Goal: Understand process/instructions: Understand process/instructions

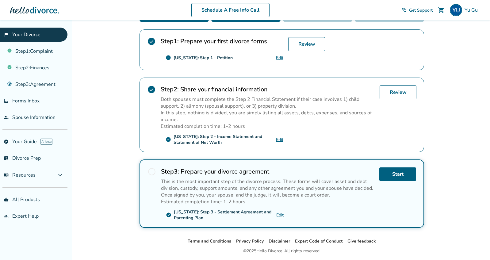
scroll to position [128, 0]
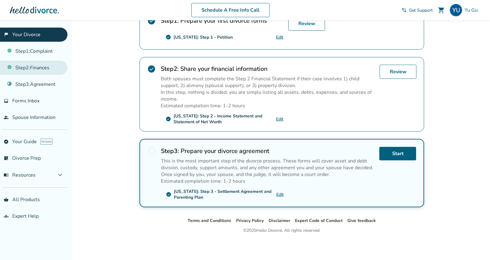
click at [45, 69] on link "Step 2 : Finances" at bounding box center [33, 68] width 67 height 14
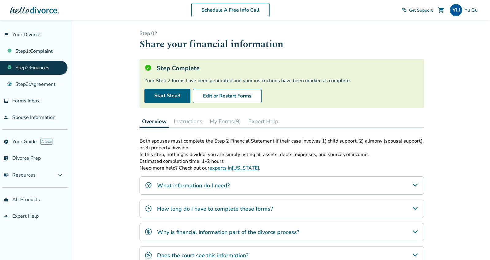
click at [190, 121] on button "Instructions" at bounding box center [187, 121] width 33 height 12
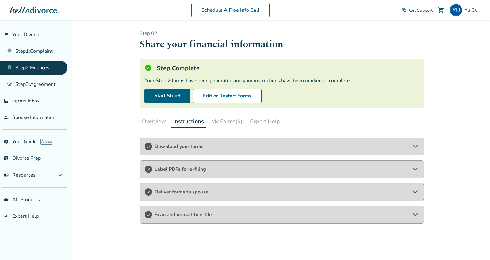
click at [180, 192] on span "Deliver forms to spouse" at bounding box center [282, 192] width 255 height 7
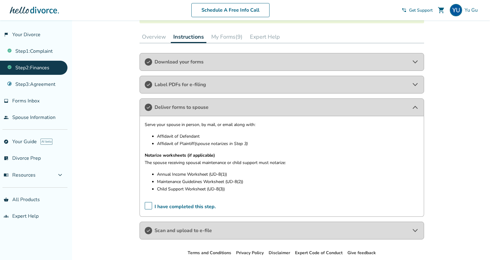
scroll to position [117, 0]
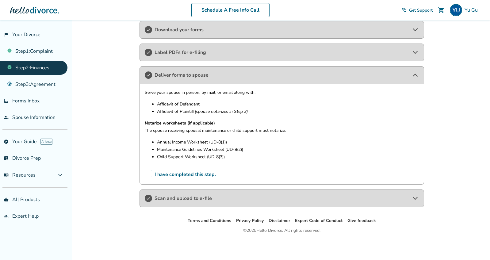
click at [187, 205] on div "Scan and upload to e-file" at bounding box center [282, 199] width 285 height 18
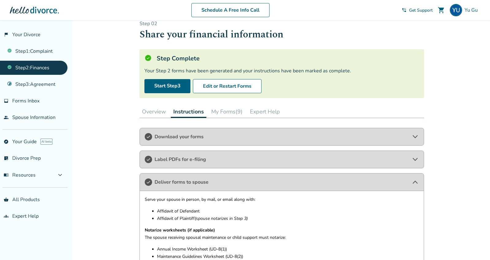
scroll to position [0, 0]
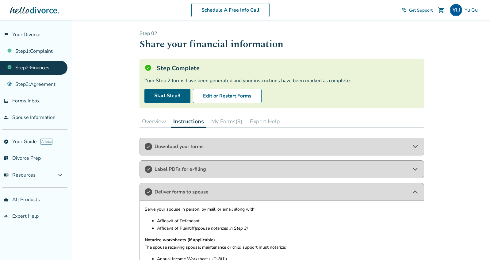
click at [181, 170] on span "Label PDFs for e-filing" at bounding box center [282, 169] width 255 height 7
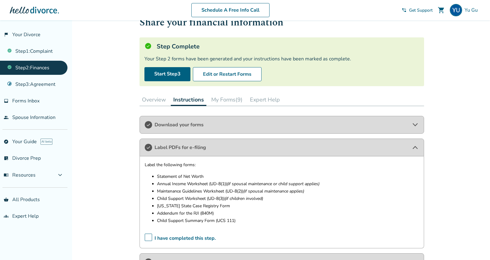
scroll to position [22, 0]
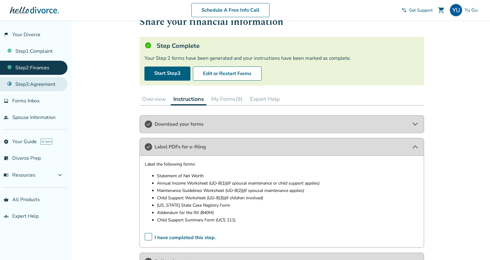
click at [20, 88] on link "Step 3 : Agreement" at bounding box center [33, 84] width 67 height 14
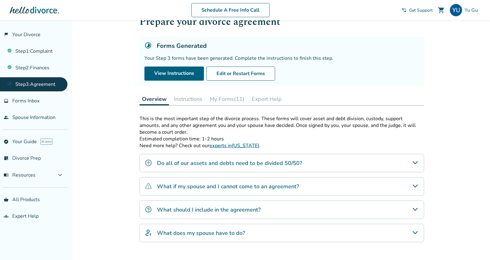
click at [189, 102] on button "Instructions" at bounding box center [187, 99] width 33 height 12
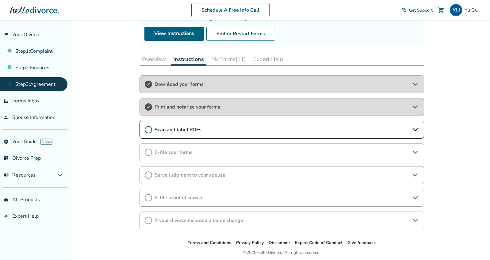
scroll to position [63, 0]
click at [183, 114] on div "Print and notarize your forms" at bounding box center [282, 107] width 285 height 18
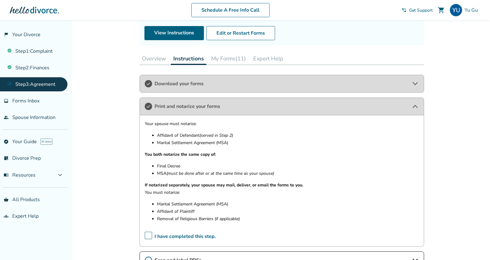
click at [183, 114] on div "Print and notarize your forms" at bounding box center [282, 107] width 285 height 18
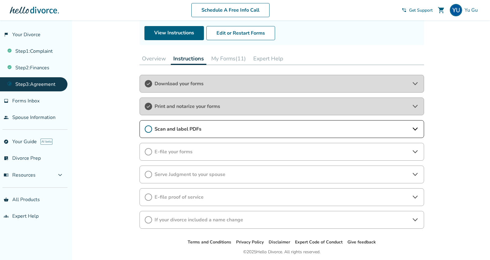
click at [179, 124] on div "Scan and label PDFs" at bounding box center [282, 129] width 285 height 18
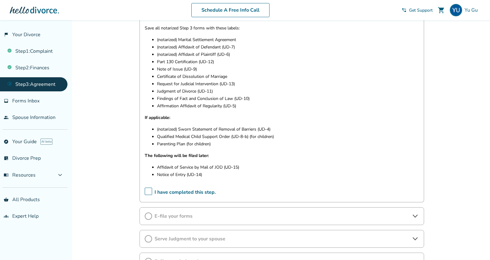
scroll to position [185, 0]
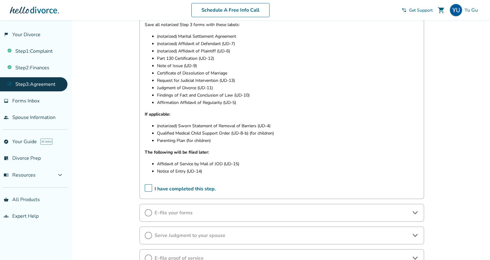
click at [151, 187] on span "I have completed this step." at bounding box center [180, 189] width 71 height 10
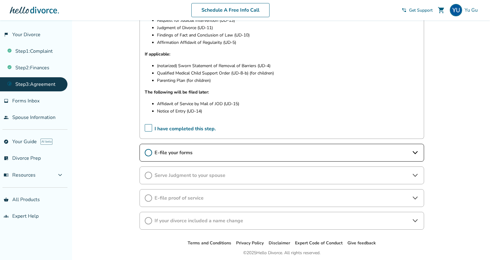
click at [183, 155] on span "E-file your forms" at bounding box center [282, 152] width 255 height 7
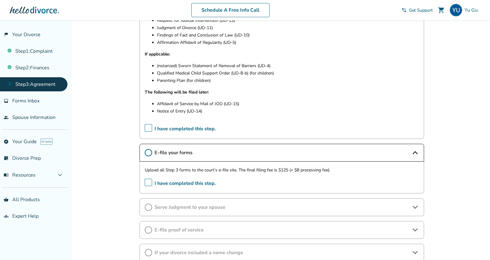
drag, startPoint x: 153, startPoint y: 169, endPoint x: 214, endPoint y: 170, distance: 61.0
click at [214, 170] on p "Upload all Step 3 forms to the court’s e-file site. The final filing fee is $12…" at bounding box center [282, 170] width 274 height 7
click at [169, 183] on span "I have completed this step." at bounding box center [180, 184] width 71 height 10
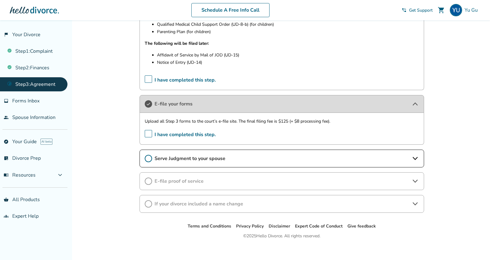
scroll to position [295, 0]
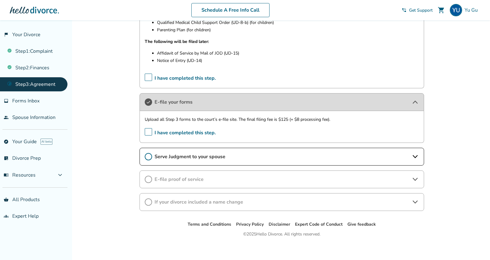
click at [187, 152] on div "Serve Judgment to your spouse" at bounding box center [282, 157] width 285 height 18
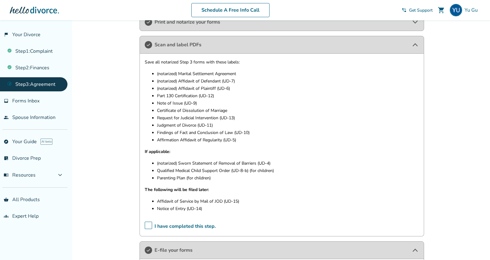
scroll to position [126, 0]
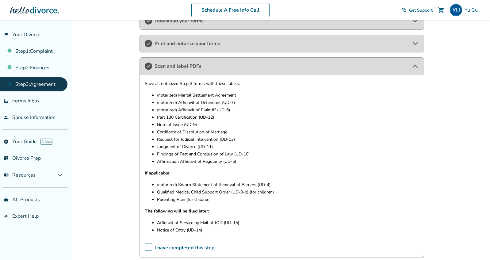
drag, startPoint x: 178, startPoint y: 94, endPoint x: 244, endPoint y: 30, distance: 91.8
click at [248, 93] on p "(notarized) Marital Settlement Agreement" at bounding box center [288, 95] width 262 height 7
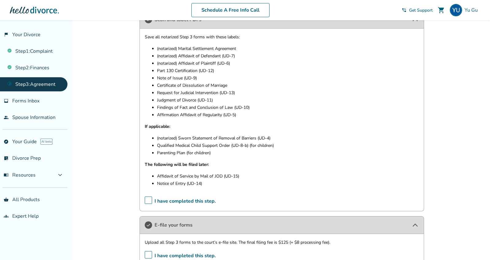
scroll to position [172, 0]
